Goal: Task Accomplishment & Management: Manage account settings

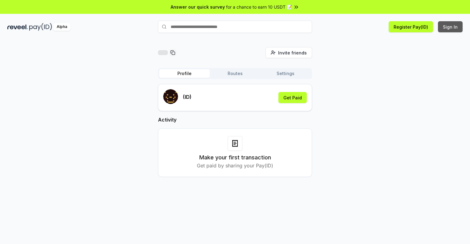
click at [451, 27] on button "Sign In" at bounding box center [450, 26] width 25 height 11
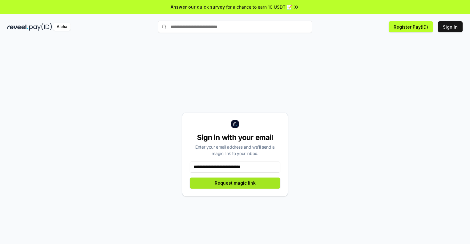
type input "**********"
click at [235, 183] on button "Request magic link" at bounding box center [235, 183] width 91 height 11
